Goal: Book appointment/travel/reservation

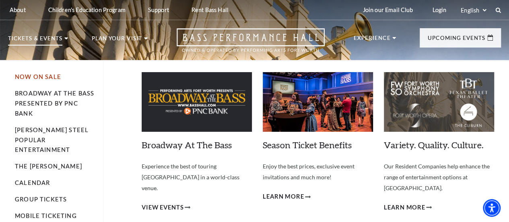
click at [35, 77] on link "Now On Sale" at bounding box center [38, 76] width 46 height 7
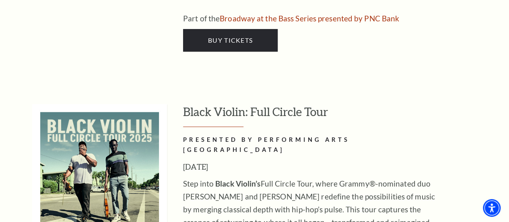
scroll to position [1834, 0]
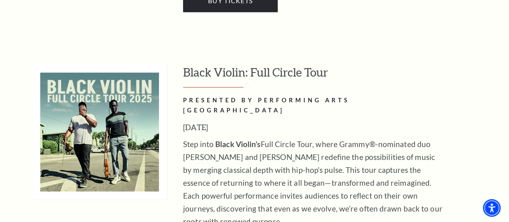
drag, startPoint x: 296, startPoint y: 8, endPoint x: 279, endPoint y: 12, distance: 18.2
click at [279, 64] on h3 "Black Violin: Full Circle Tour" at bounding box center [342, 75] width 318 height 23
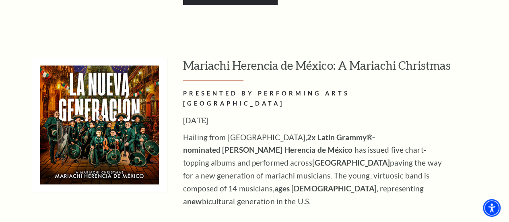
scroll to position [2438, 0]
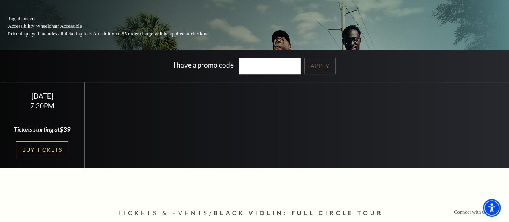
scroll to position [161, 0]
